Goal: Information Seeking & Learning: Learn about a topic

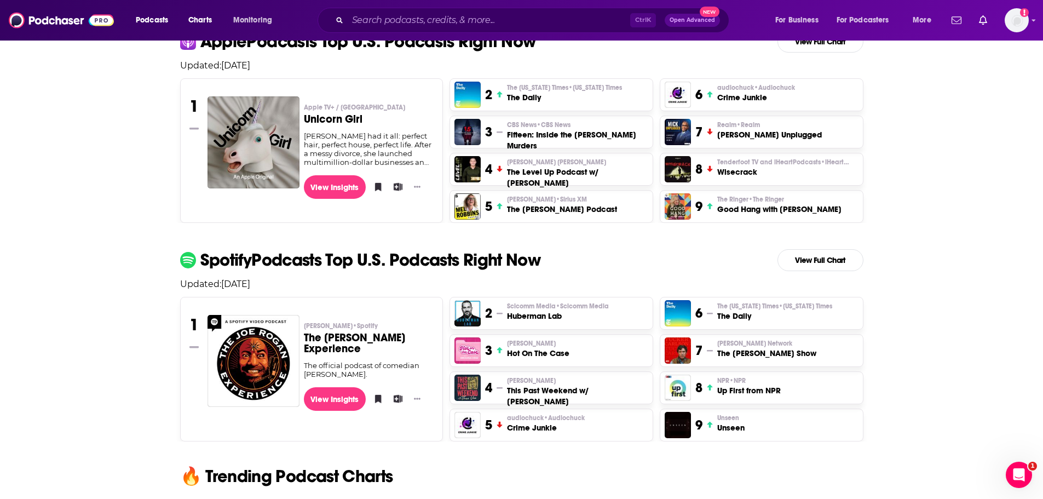
scroll to position [182, 0]
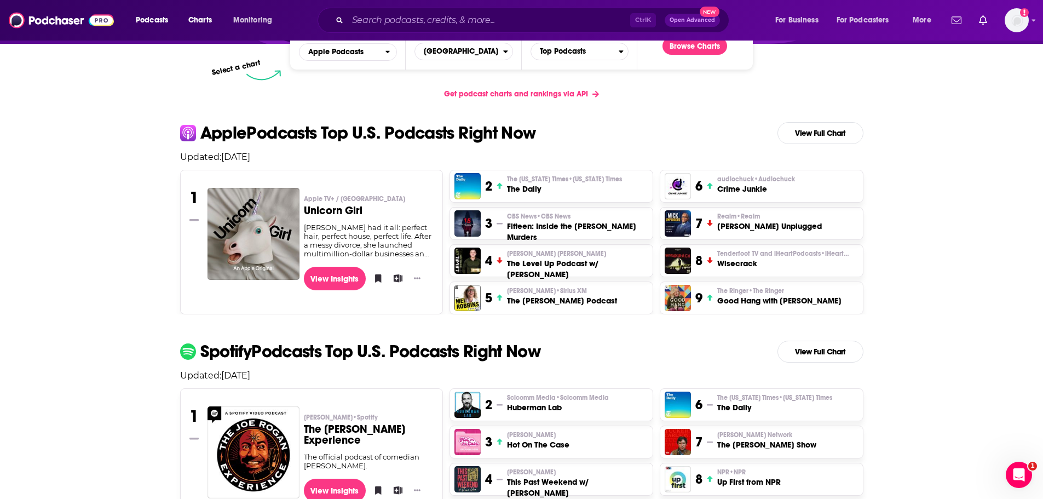
click at [546, 93] on span "Get podcast charts and rankings via API" at bounding box center [516, 93] width 144 height 9
click at [598, 53] on span "Top Podcasts" at bounding box center [575, 51] width 88 height 19
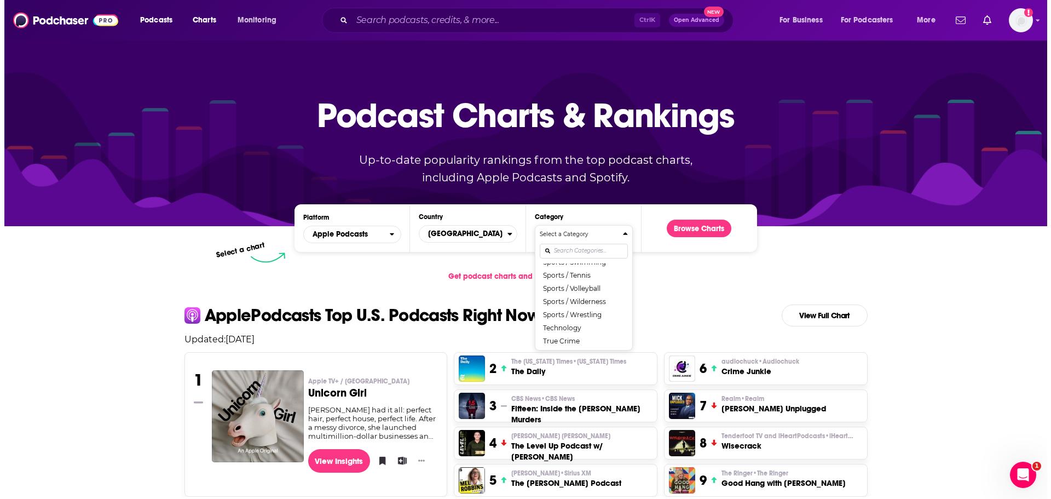
scroll to position [1397, 0]
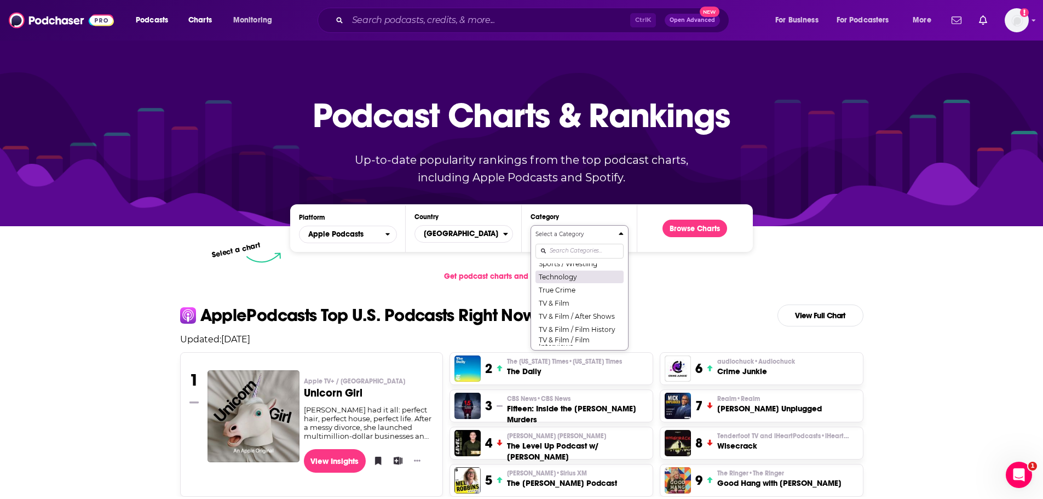
click at [556, 283] on button "Technology" at bounding box center [579, 276] width 88 height 13
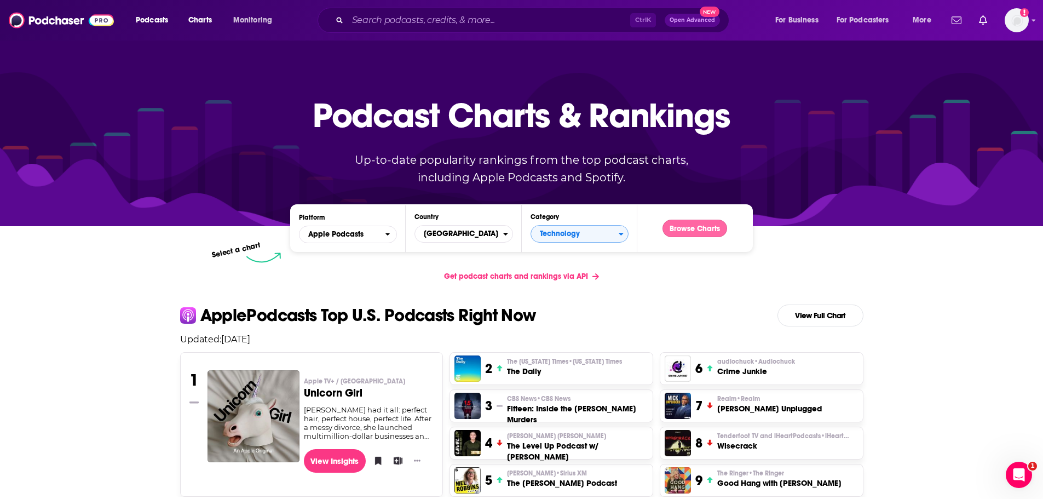
click at [687, 229] on button "Browse Charts" at bounding box center [694, 228] width 65 height 18
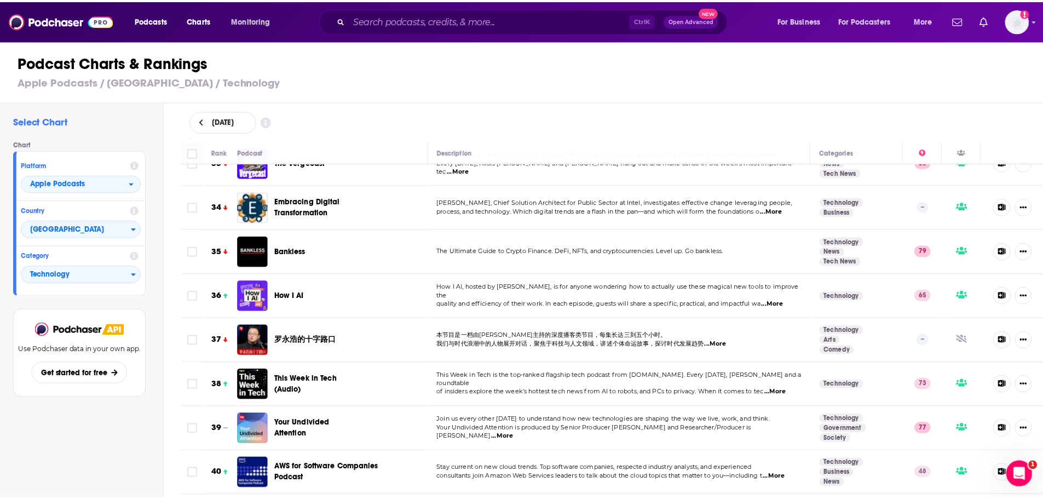
scroll to position [1551, 0]
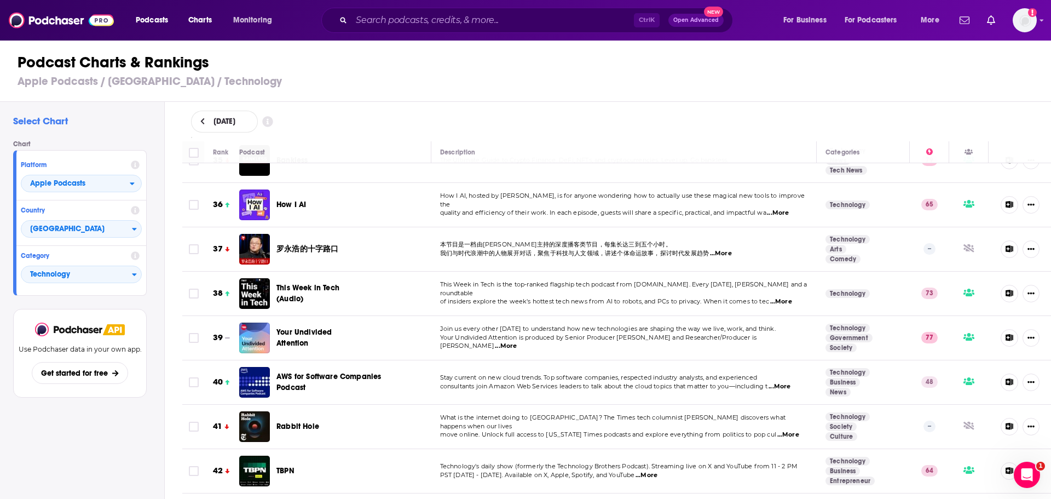
click at [709, 18] on span "Open Advanced" at bounding box center [695, 20] width 45 height 5
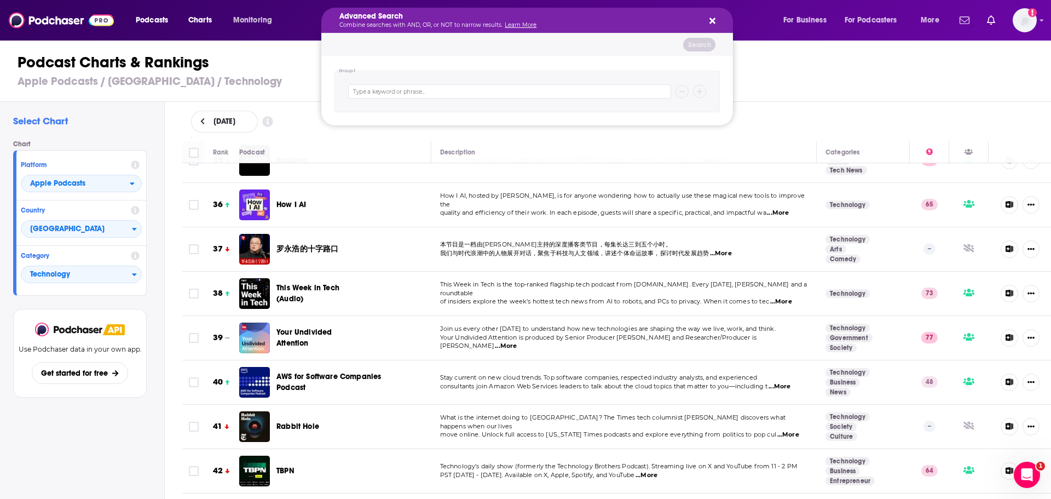
click at [713, 17] on icon "Search podcasts, credits, & more..." at bounding box center [712, 20] width 6 height 9
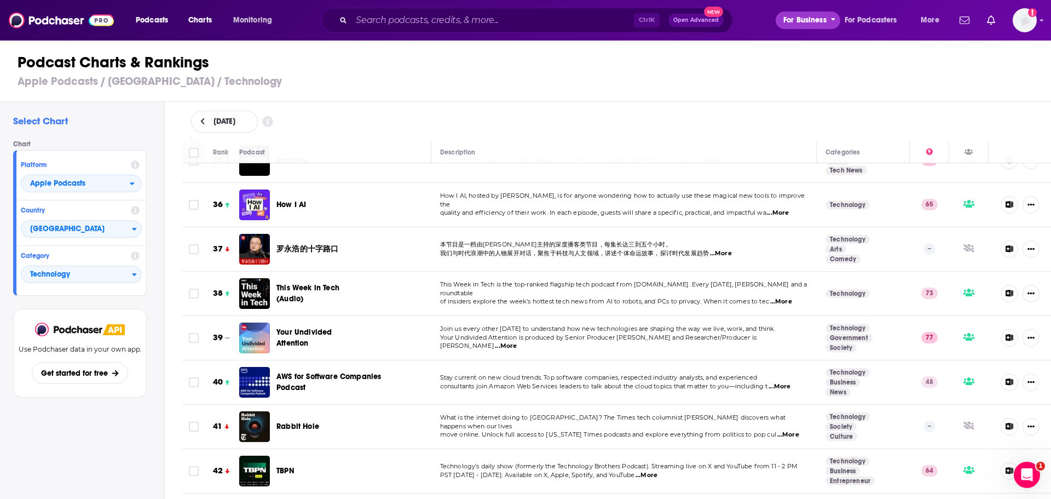
click at [811, 19] on span "For Business" at bounding box center [804, 20] width 43 height 15
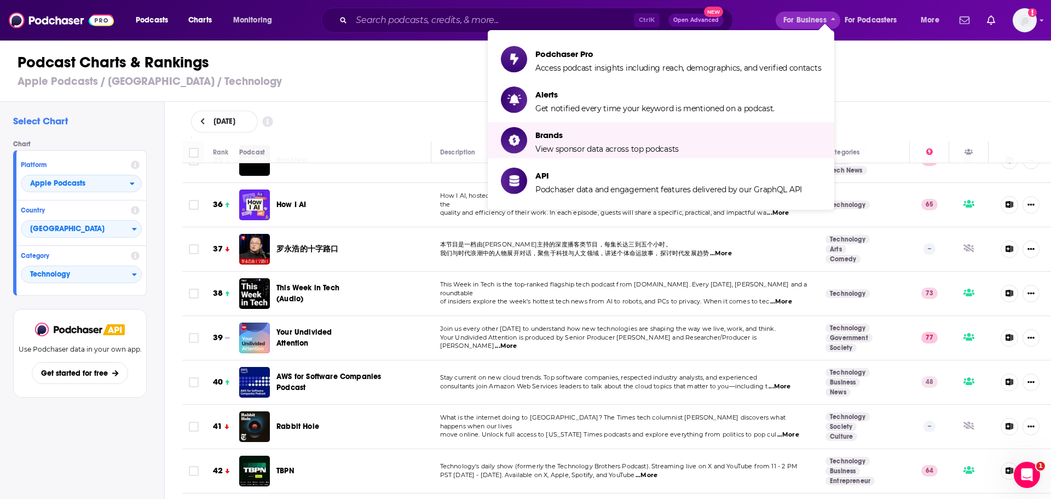
click at [344, 68] on h1 "Podcast Charts & Rankings" at bounding box center [530, 63] width 1025 height 20
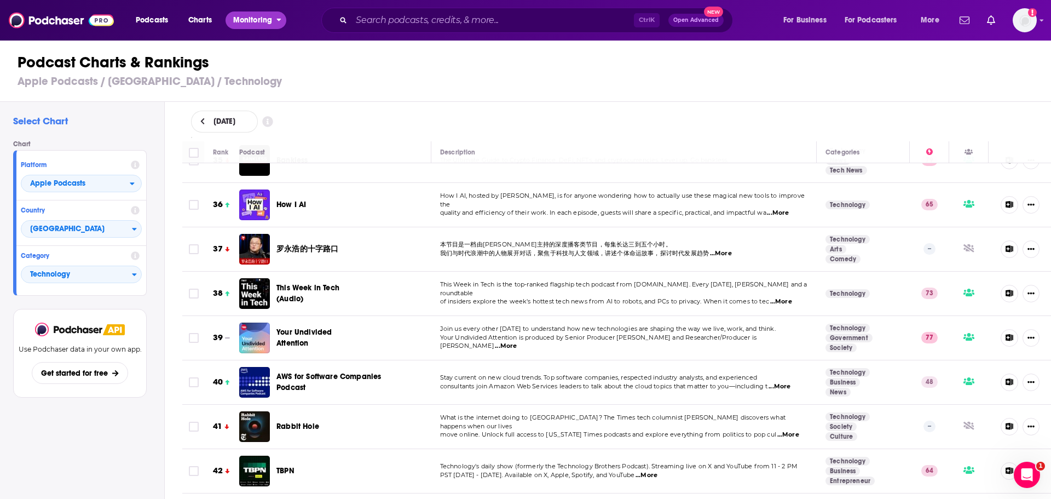
click at [262, 17] on span "Monitoring" at bounding box center [252, 20] width 39 height 15
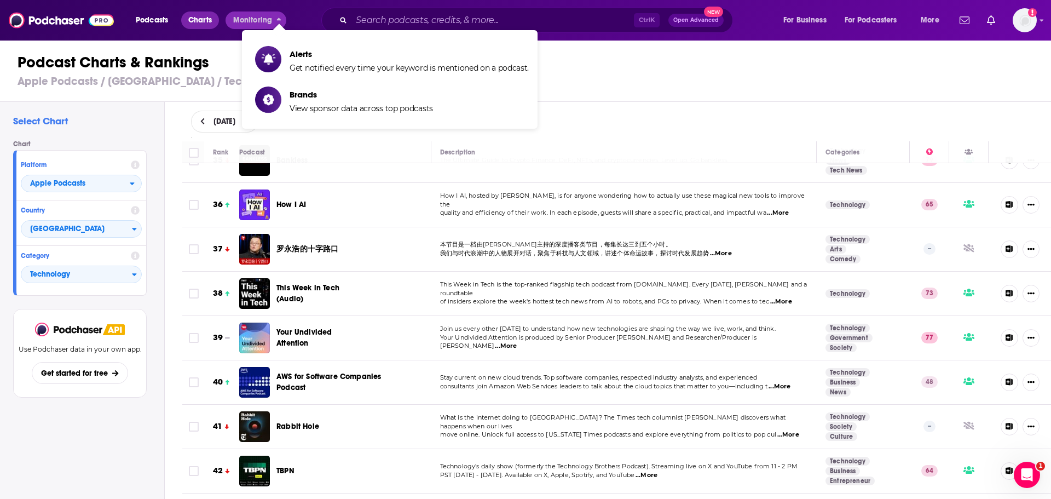
click at [198, 18] on span "Charts" at bounding box center [200, 20] width 24 height 15
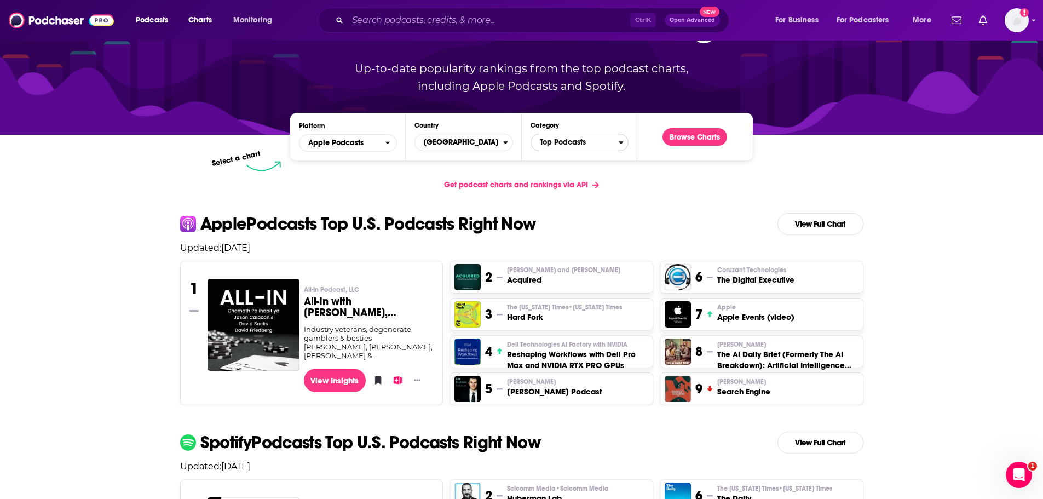
click at [586, 137] on span "Top Podcasts" at bounding box center [575, 142] width 88 height 19
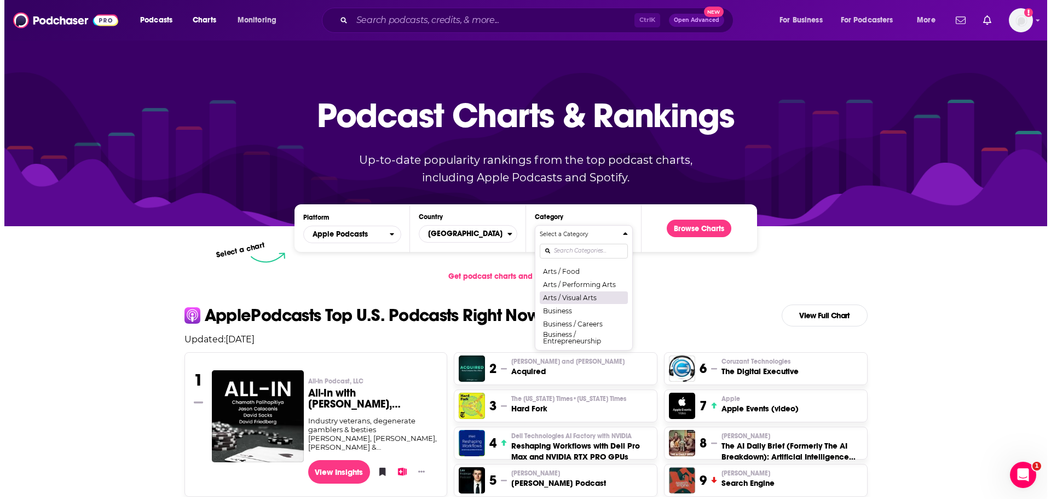
scroll to position [91, 0]
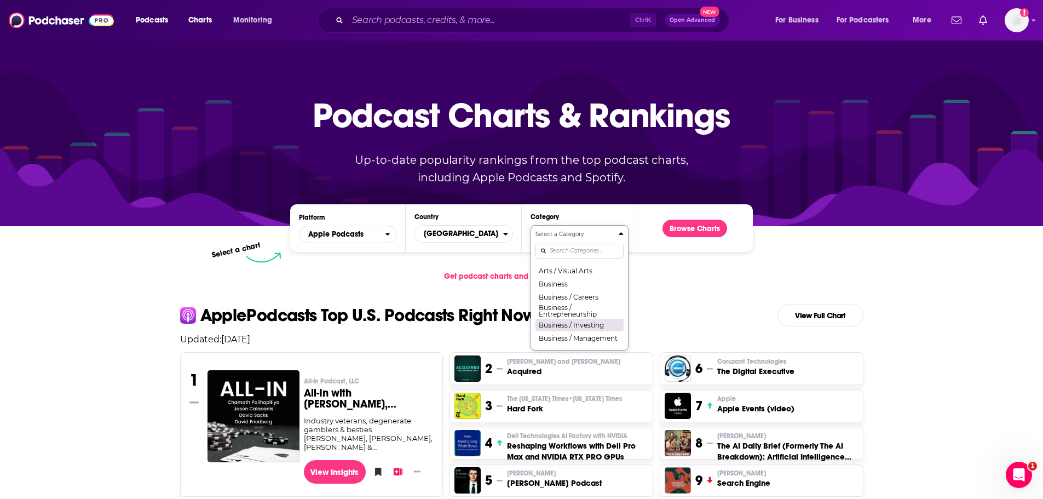
click at [586, 325] on button "Business / Investing" at bounding box center [579, 324] width 88 height 13
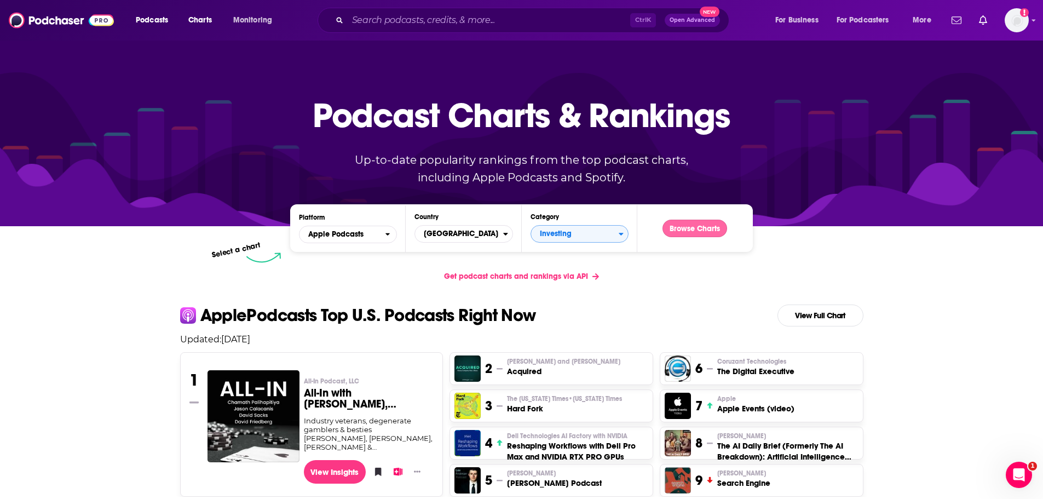
click at [691, 223] on button "Browse Charts" at bounding box center [694, 228] width 65 height 18
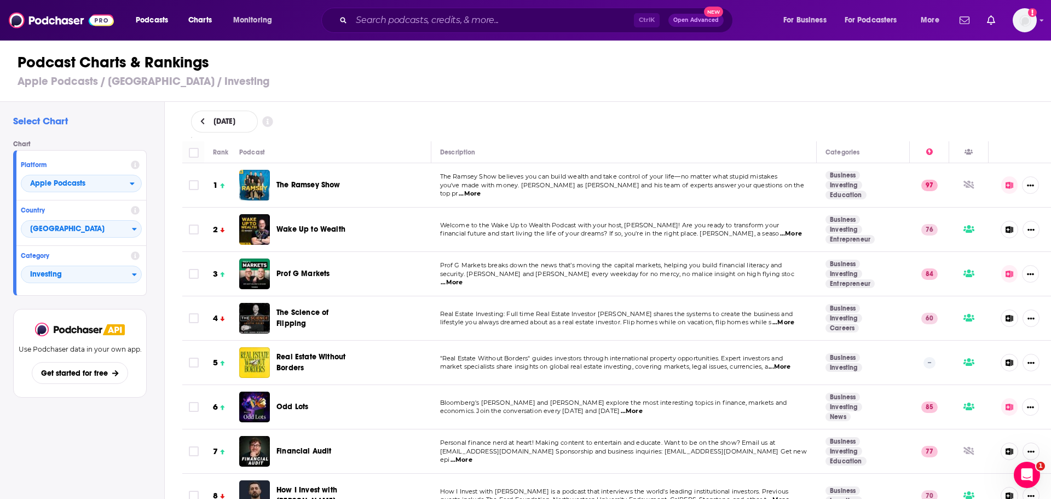
click at [201, 124] on icon at bounding box center [202, 122] width 5 height 8
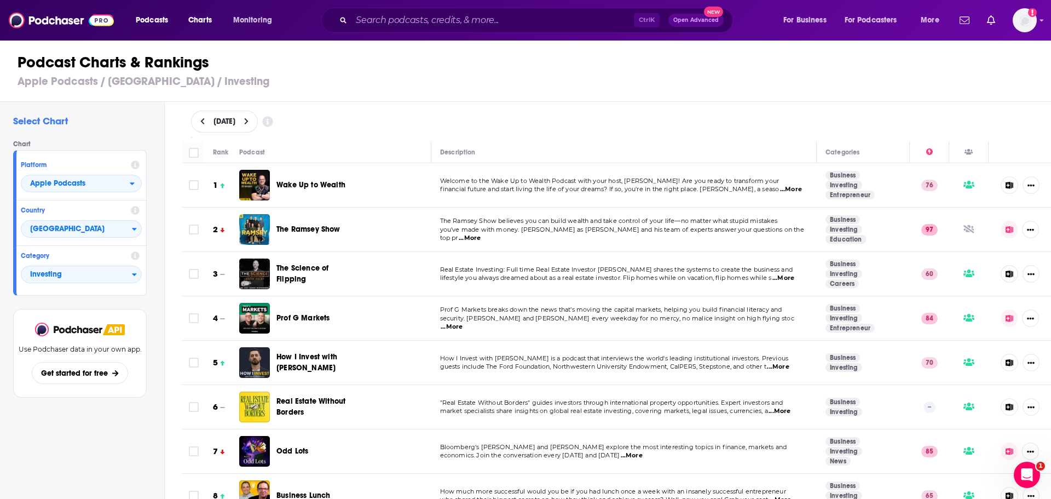
click at [248, 120] on icon at bounding box center [246, 121] width 4 height 7
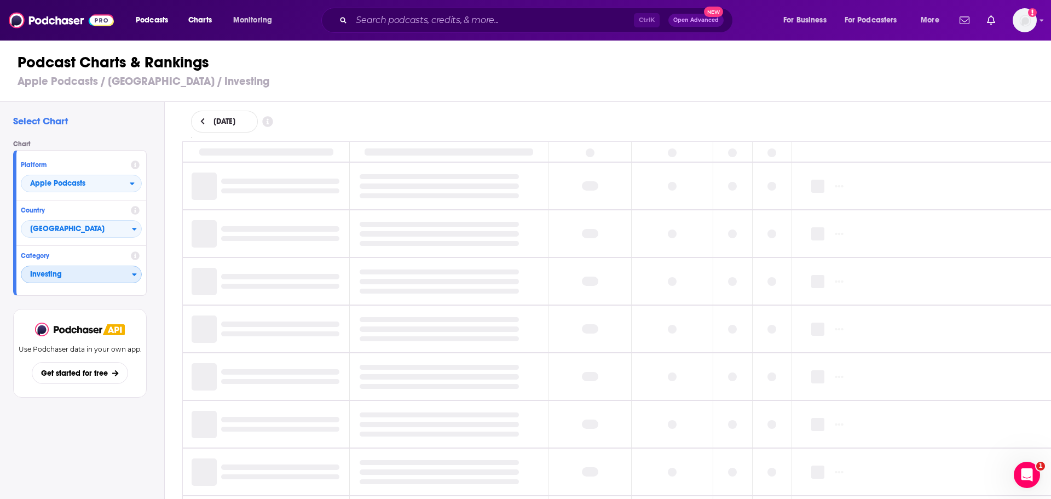
click at [135, 275] on icon "Categories" at bounding box center [134, 275] width 4 height 3
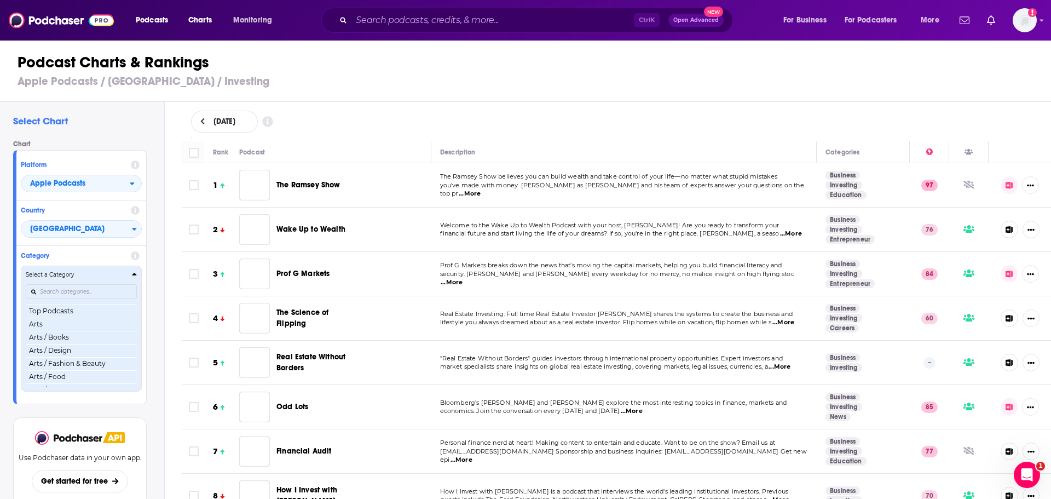
scroll to position [76, 0]
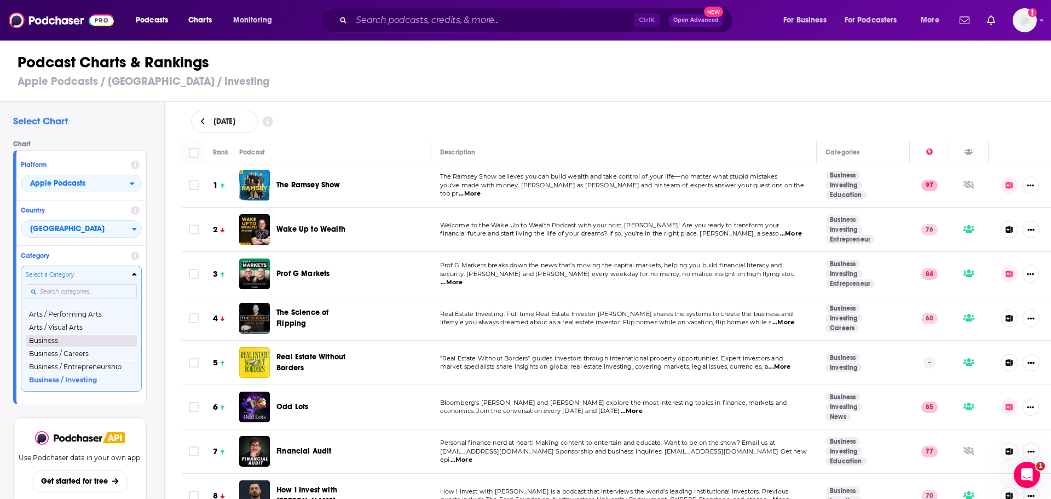
click at [60, 340] on button "Business" at bounding box center [81, 340] width 111 height 13
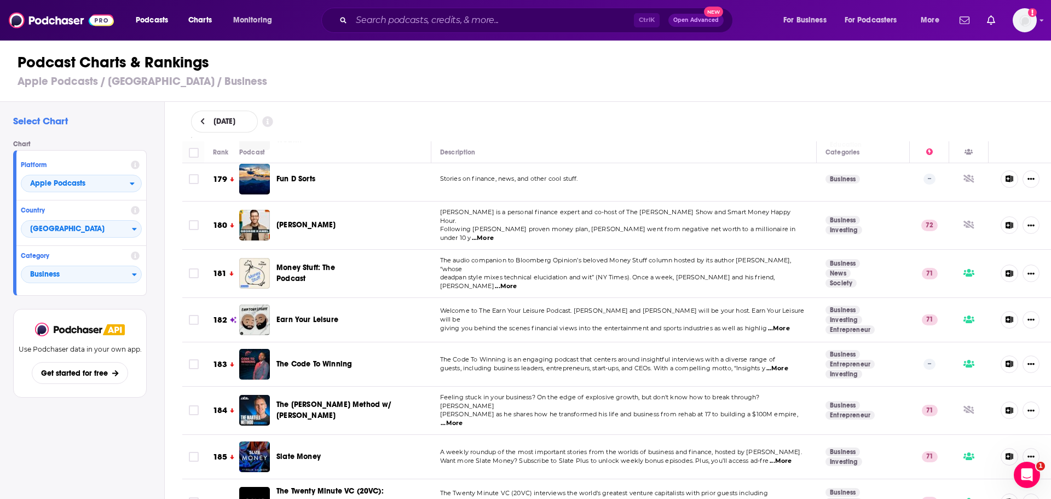
scroll to position [7941, 0]
